Goal: Find specific page/section: Find specific page/section

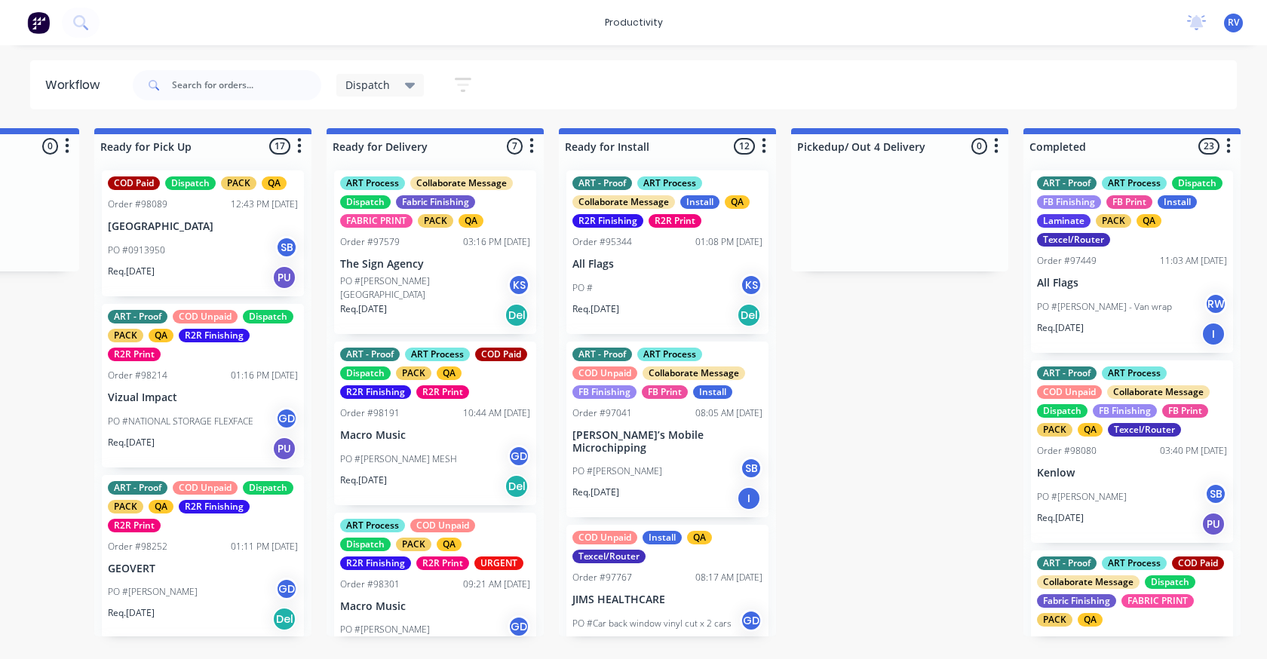
scroll to position [743, 0]
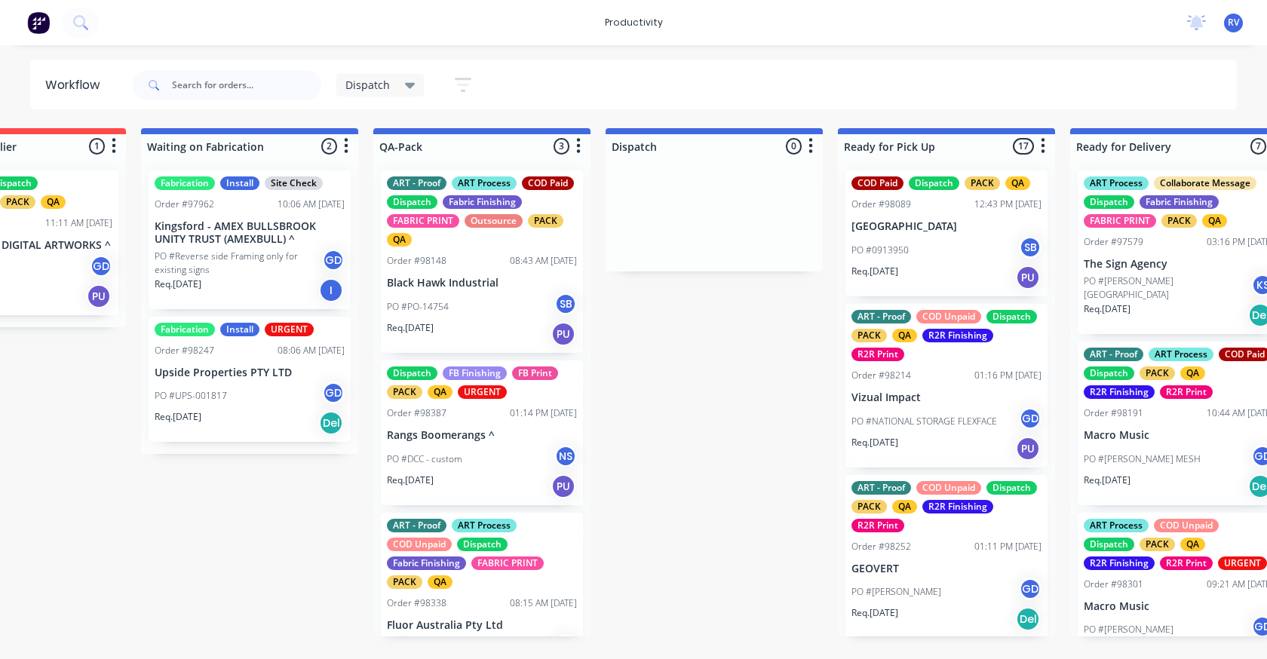
scroll to position [0, 740]
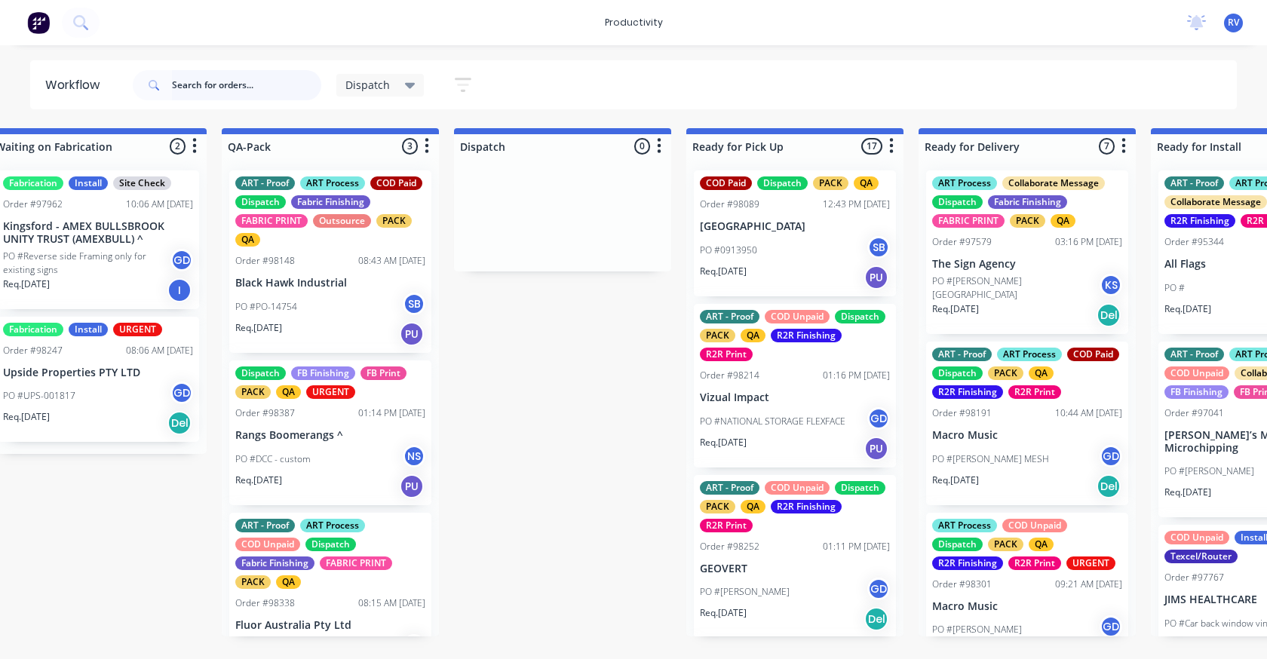
click at [191, 76] on input "text" at bounding box center [246, 85] width 149 height 30
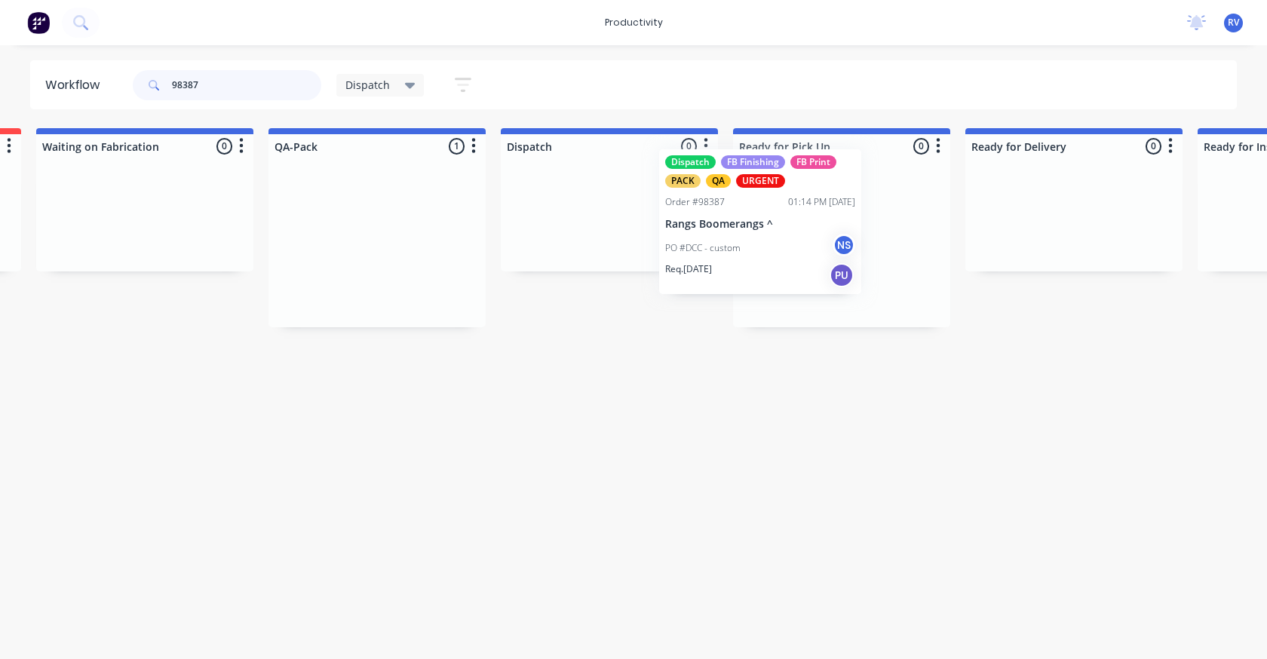
scroll to position [0, 698]
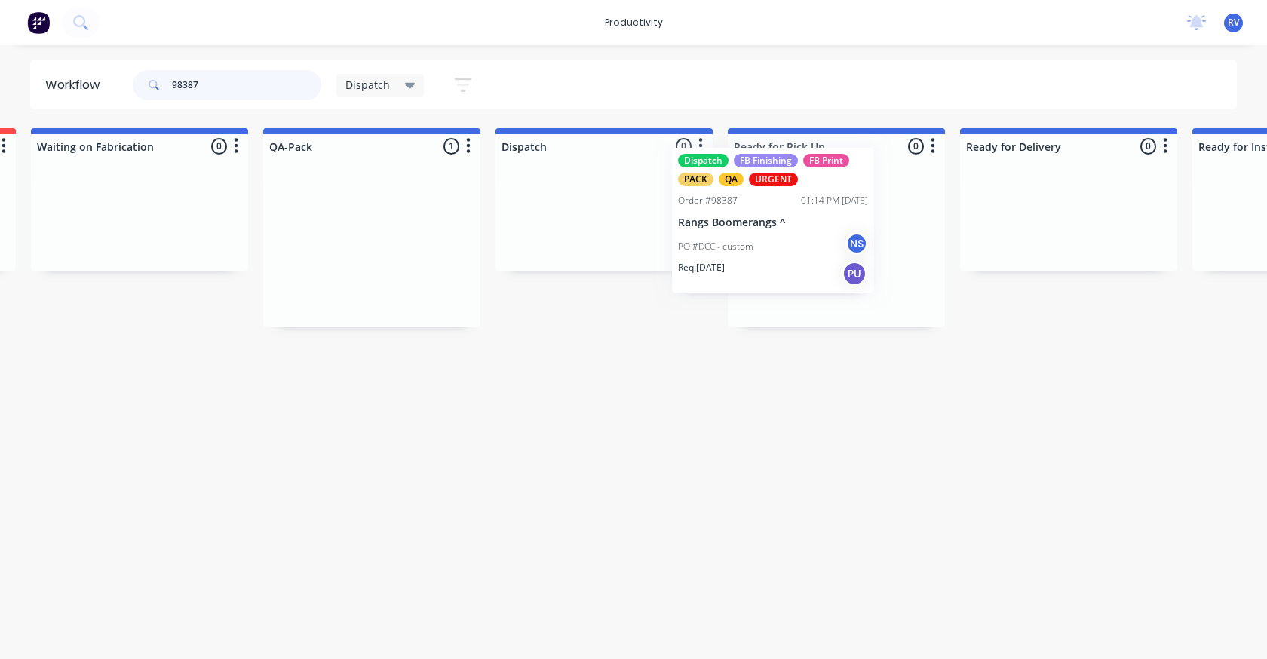
drag, startPoint x: 1012, startPoint y: 216, endPoint x: 740, endPoint y: 189, distance: 272.8
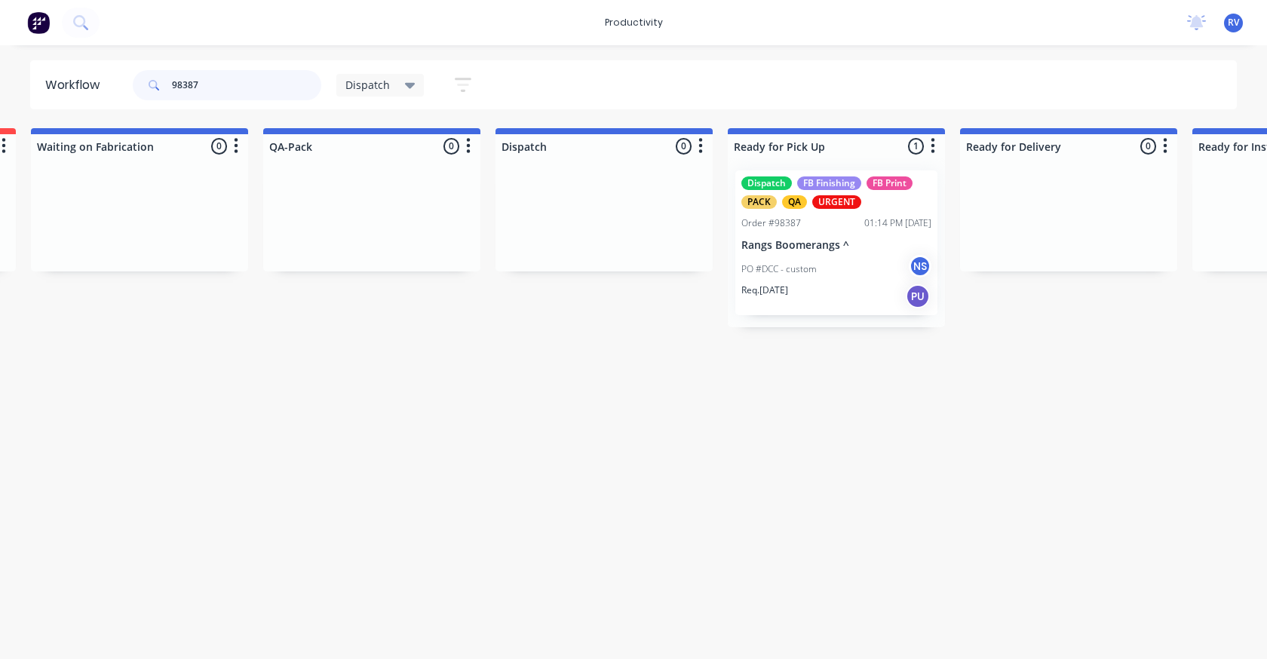
type input "98387"
click at [368, 91] on span "Dispatch" at bounding box center [367, 85] width 44 height 16
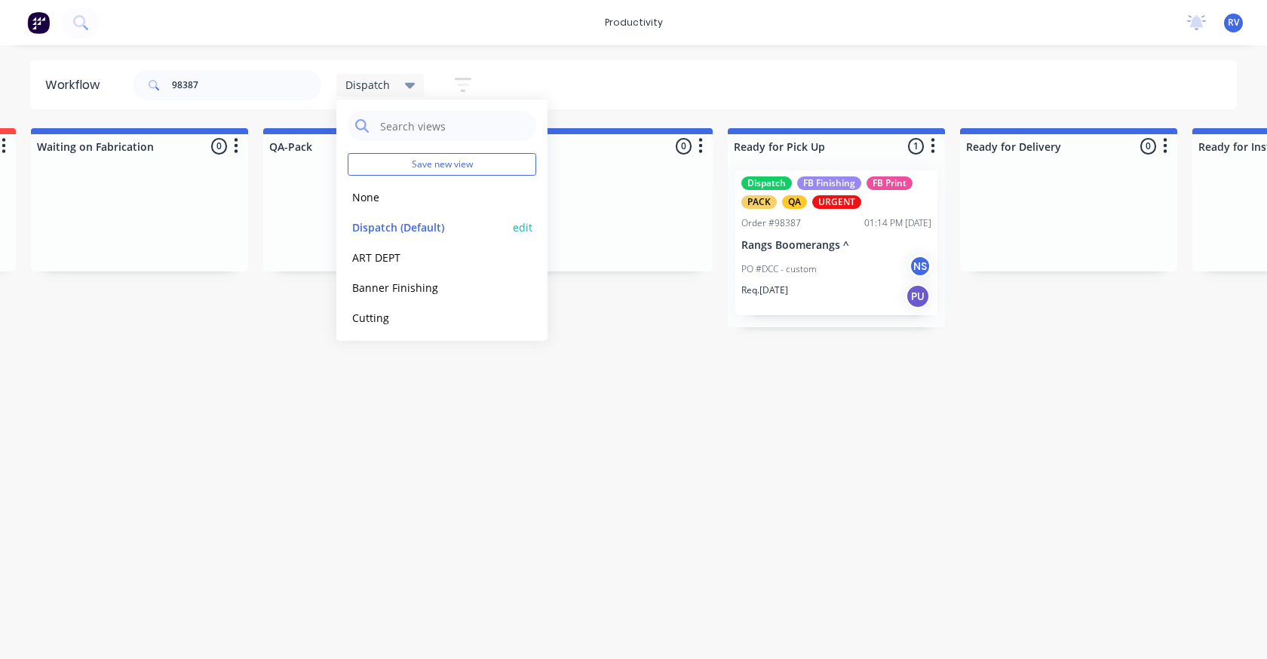
click at [396, 228] on button "Dispatch (Default)" at bounding box center [428, 227] width 161 height 17
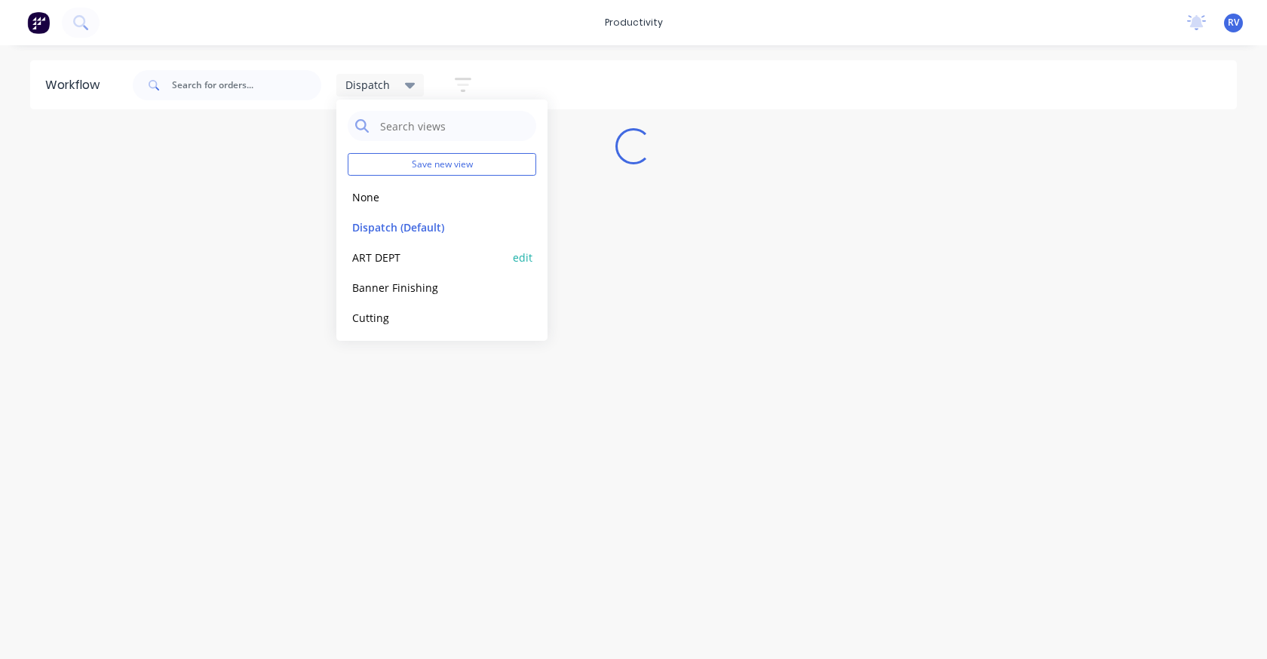
scroll to position [0, 0]
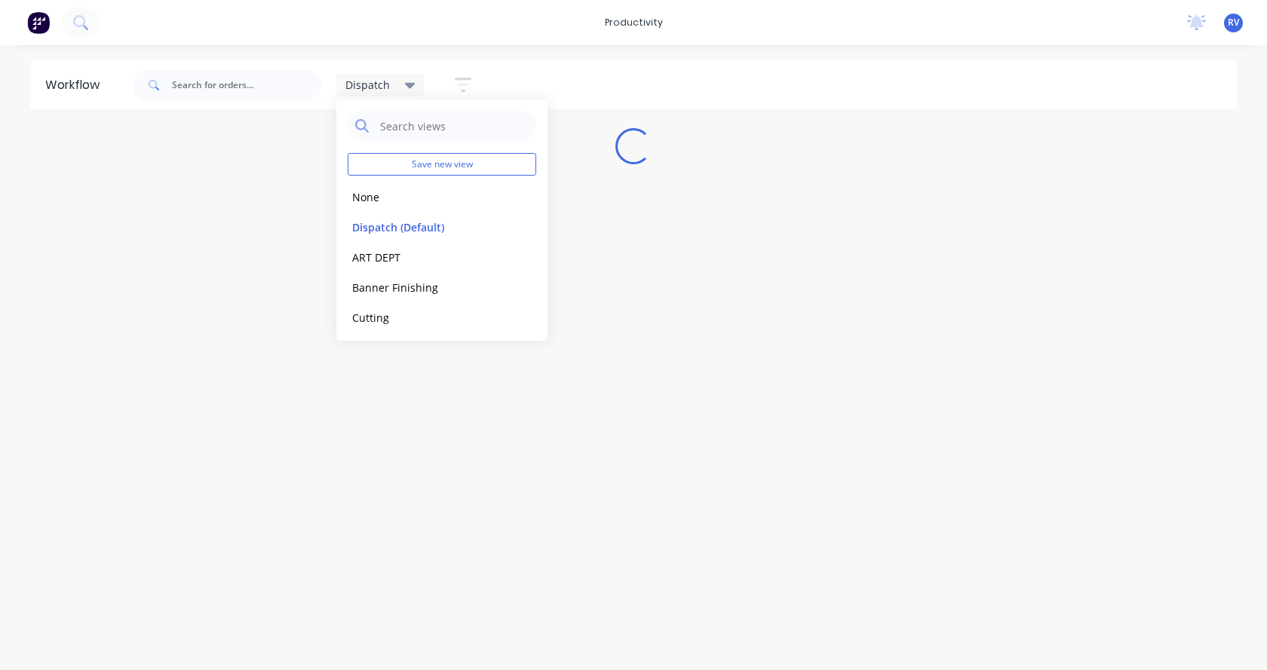
click at [390, 389] on div "Workflow Dispatch Save new view None edit Dispatch (Default) edit ART DEPT edit…" at bounding box center [633, 350] width 1267 height 580
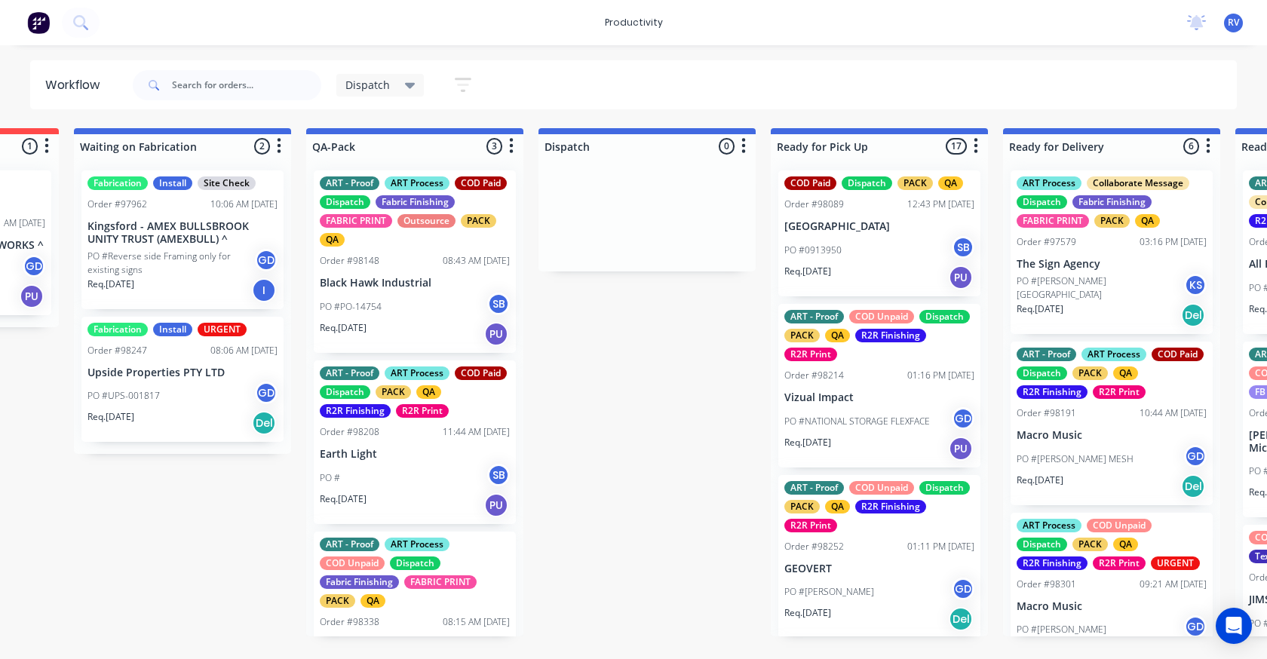
scroll to position [0, 663]
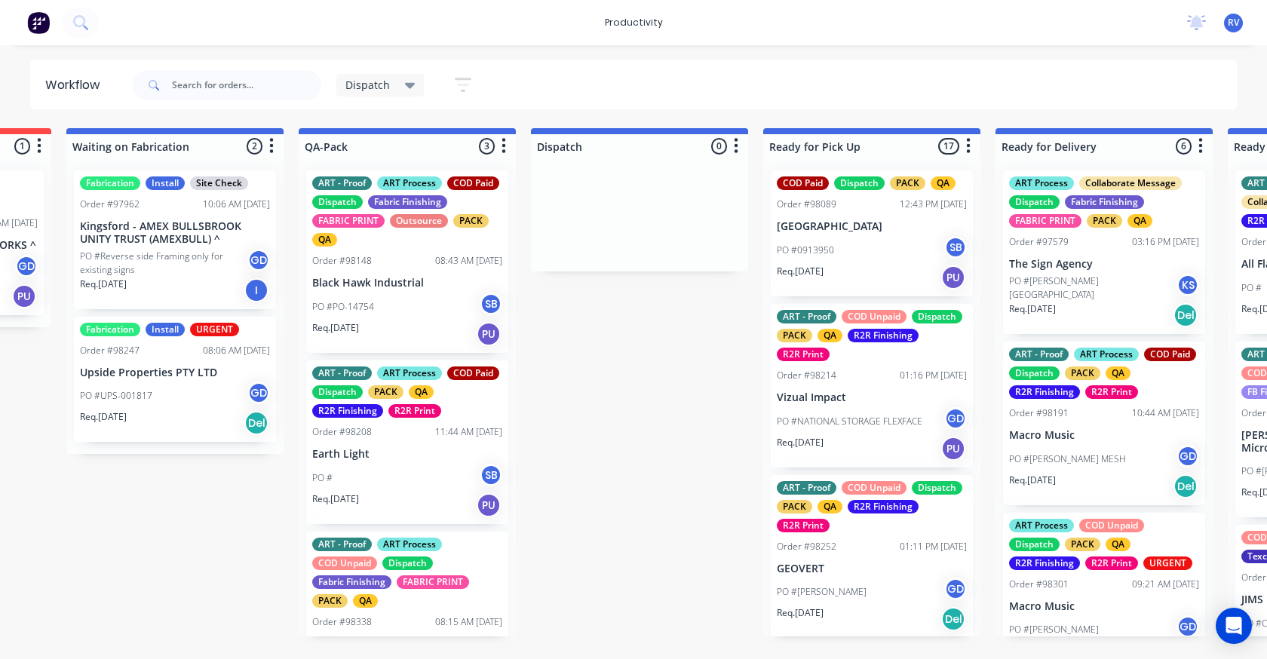
click at [375, 479] on div "PO # SB" at bounding box center [407, 478] width 190 height 29
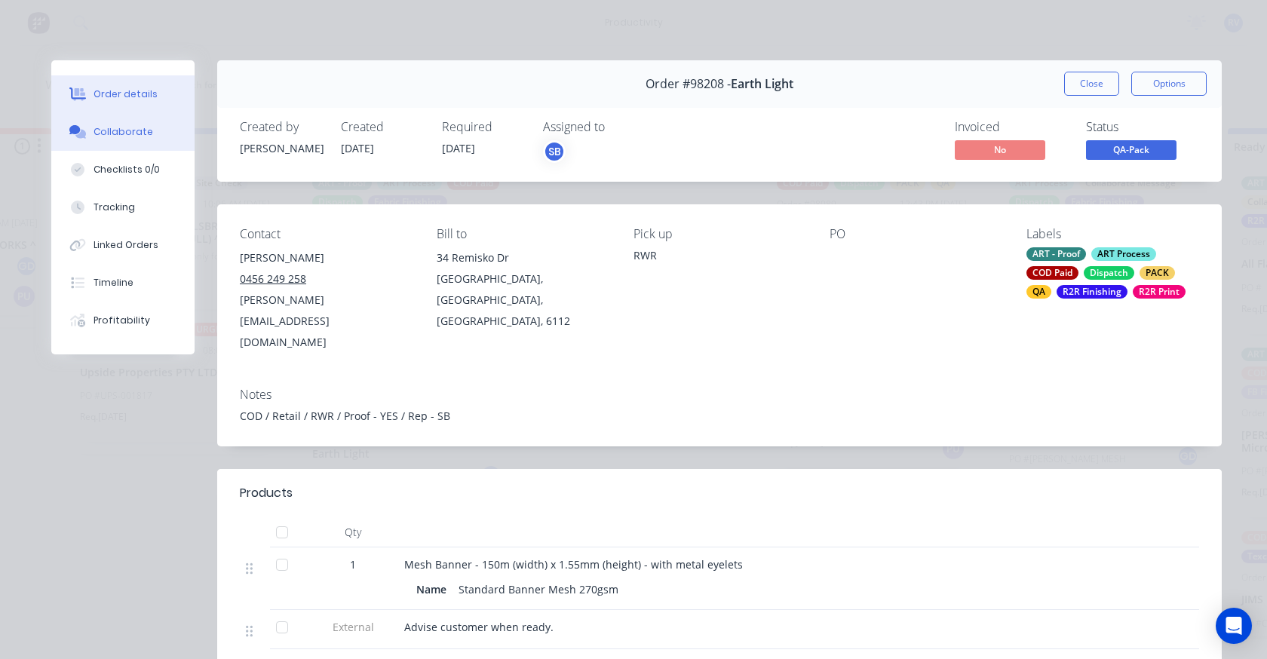
click at [132, 122] on button "Collaborate" at bounding box center [122, 132] width 143 height 38
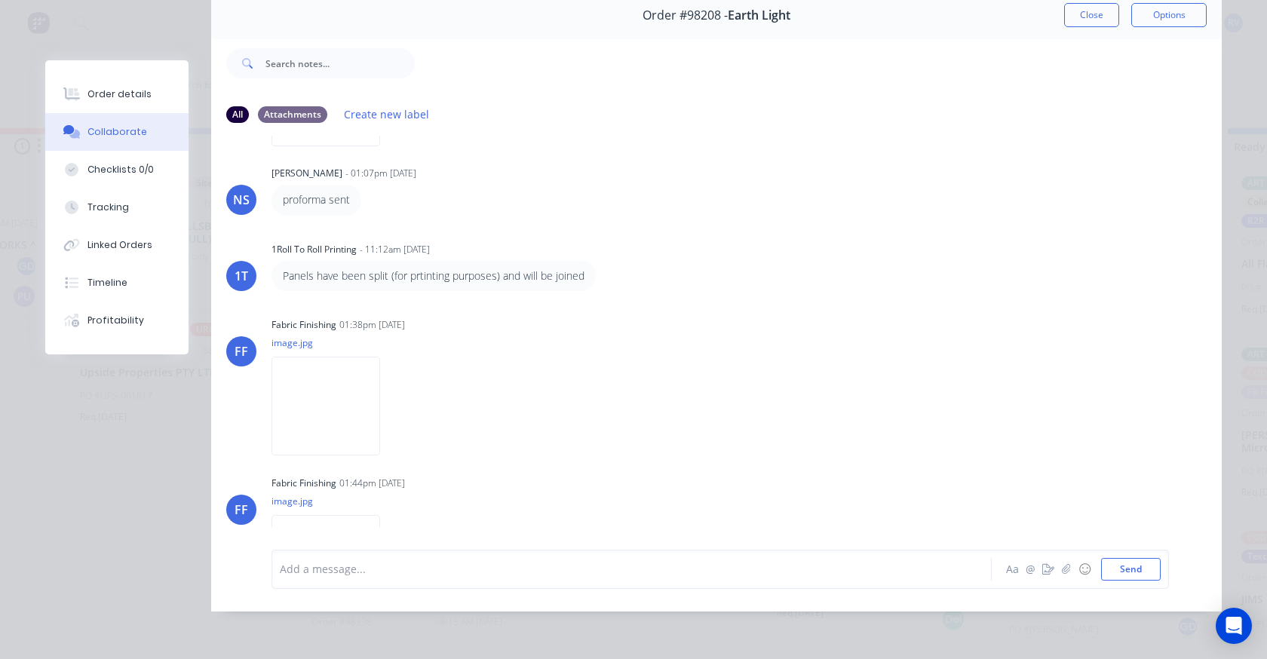
scroll to position [0, 0]
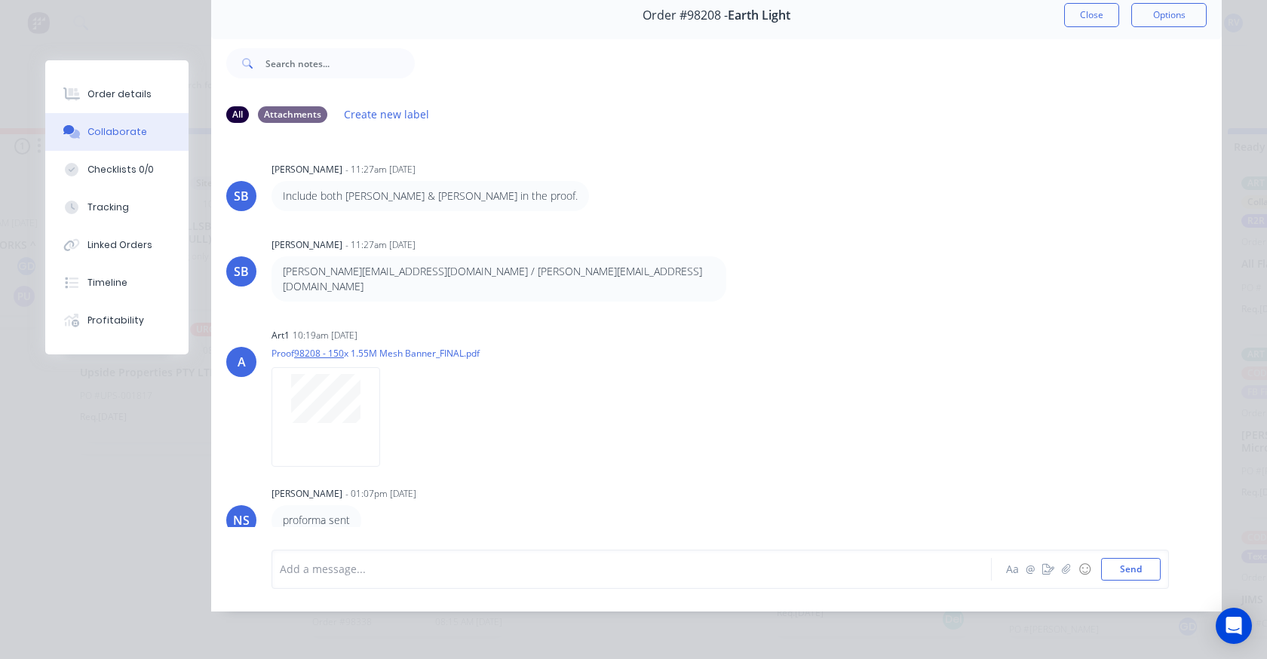
drag, startPoint x: 1085, startPoint y: 11, endPoint x: 1046, endPoint y: 32, distance: 44.9
click at [1083, 11] on button "Close" at bounding box center [1091, 15] width 55 height 24
